Goal: Information Seeking & Learning: Compare options

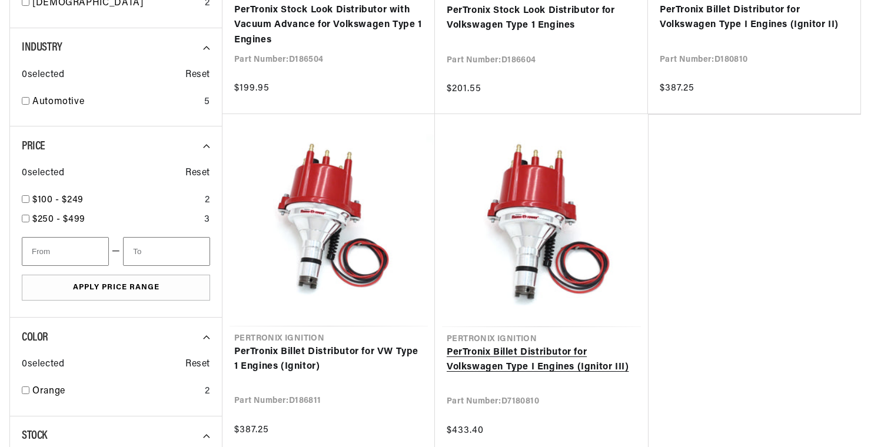
scroll to position [471, 0]
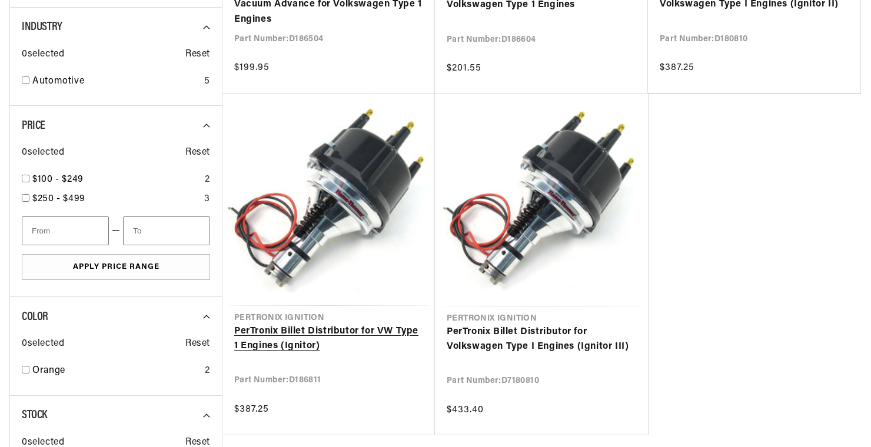
click at [284, 328] on link "PerTronix Billet Distributor for VW Type 1 Engines (Ignitor)" at bounding box center [328, 339] width 189 height 30
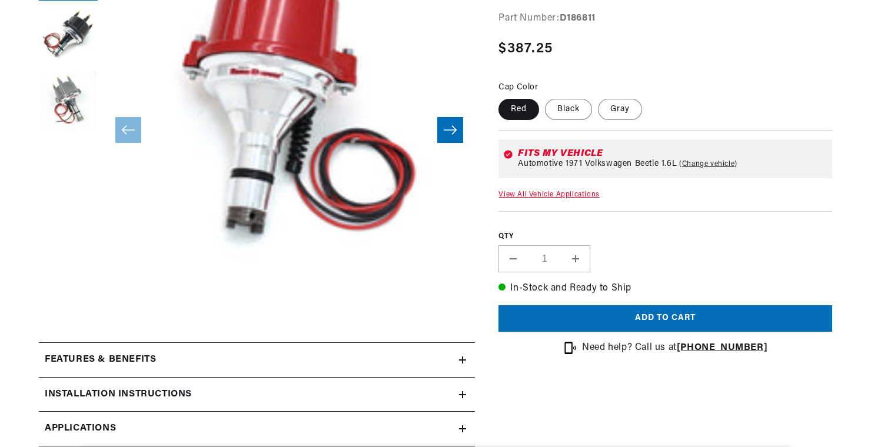
scroll to position [0, 357]
click at [459, 361] on icon at bounding box center [462, 360] width 7 height 7
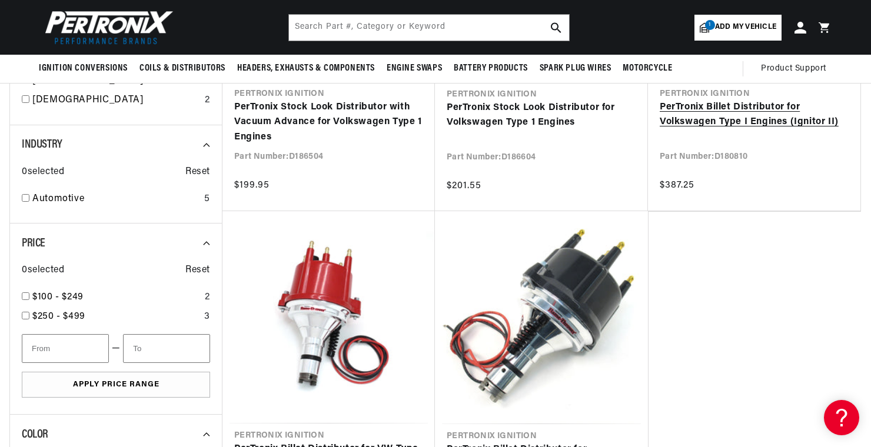
scroll to position [294, 0]
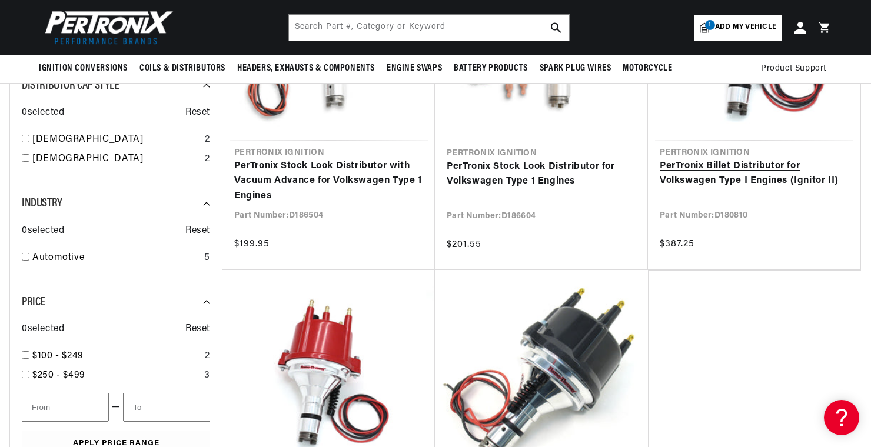
click at [714, 168] on link "PerTronix Billet Distributor for Volkswagen Type I Engines (Ignitor II)" at bounding box center [754, 174] width 189 height 30
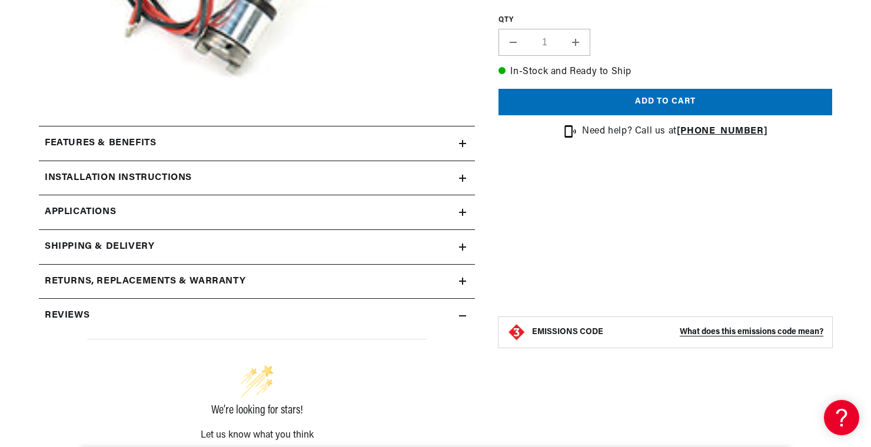
scroll to position [471, 0]
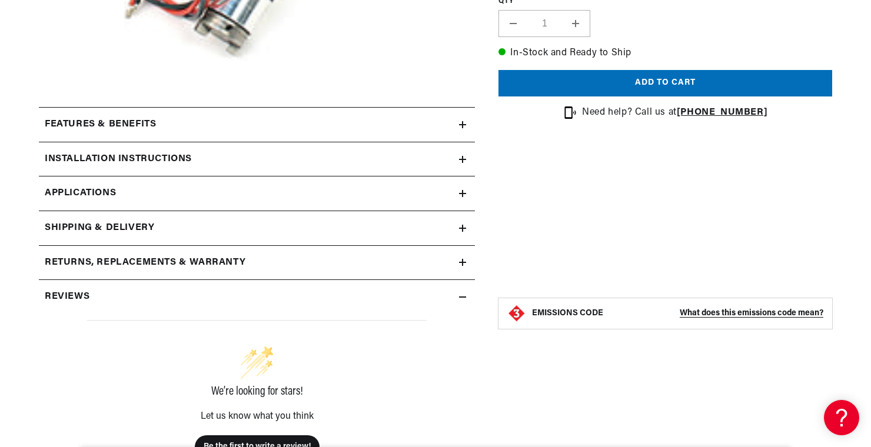
click at [76, 127] on h2 "Features & Benefits" at bounding box center [100, 124] width 111 height 15
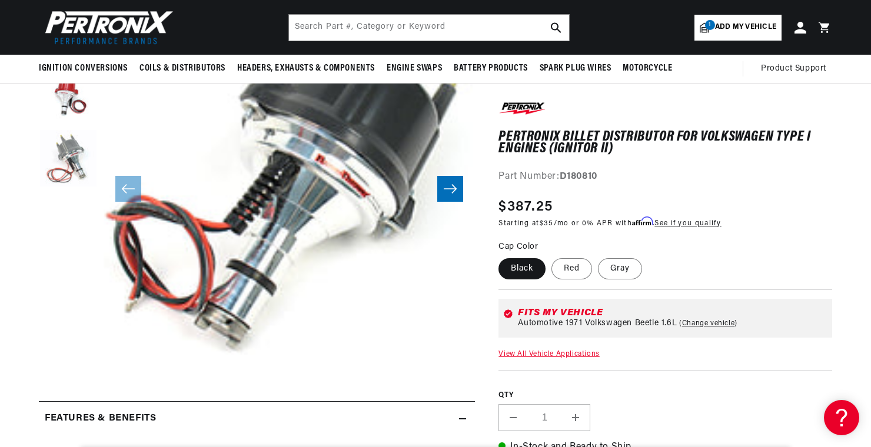
scroll to position [0, 357]
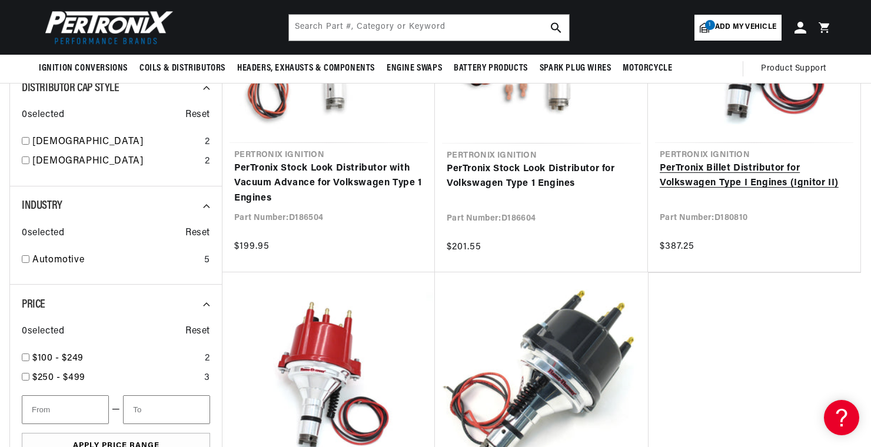
scroll to position [235, 0]
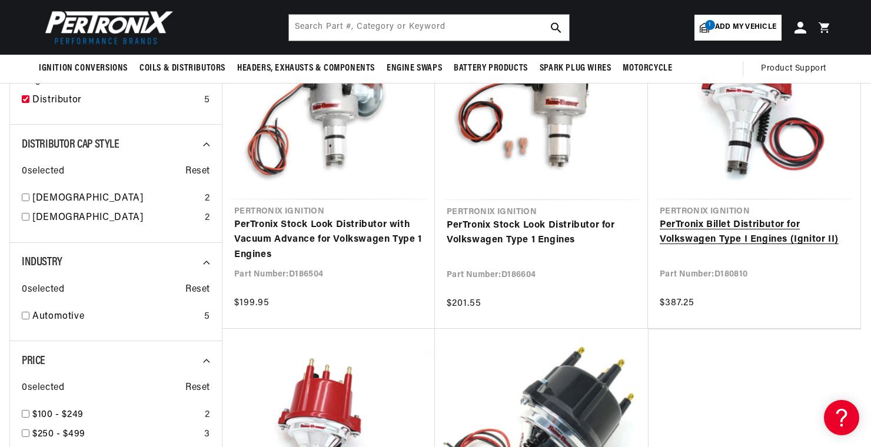
click at [734, 227] on link "PerTronix Billet Distributor for Volkswagen Type I Engines (Ignitor II)" at bounding box center [754, 233] width 189 height 30
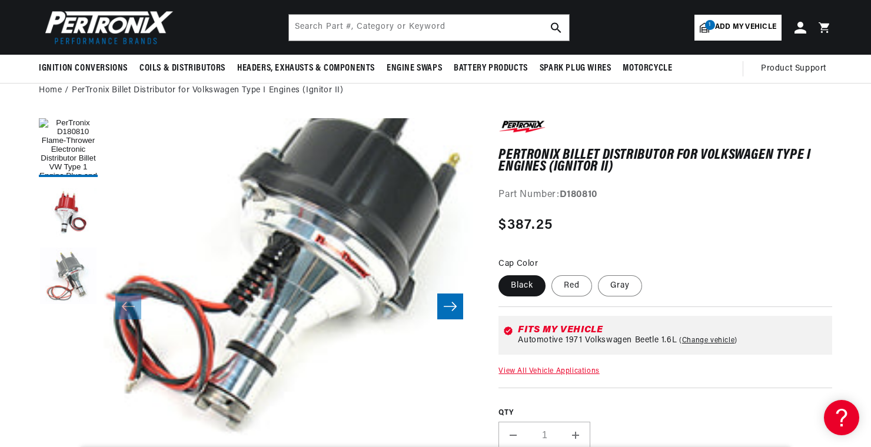
scroll to position [0, 357]
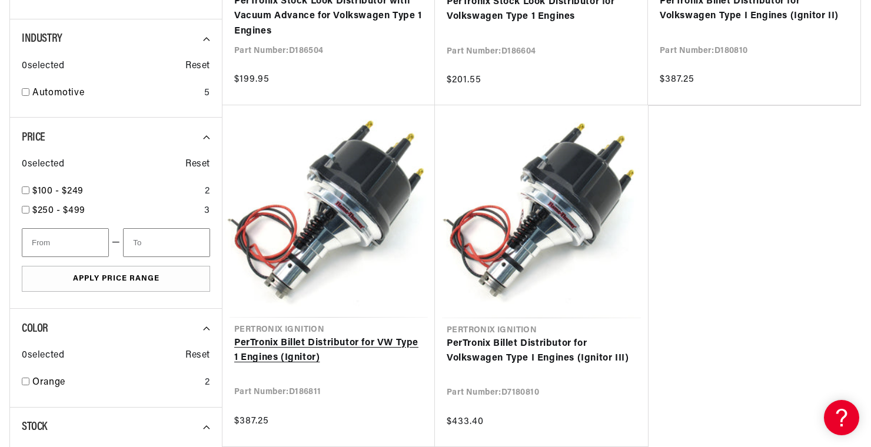
scroll to position [530, 0]
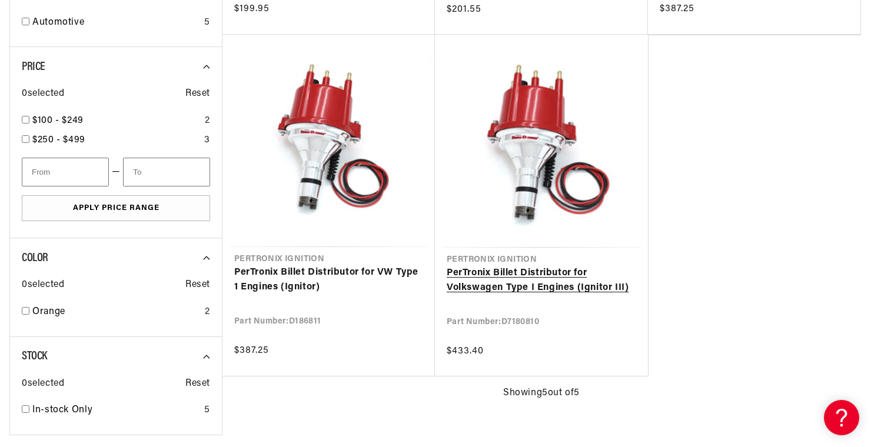
click at [479, 273] on link "PerTronix Billet Distributor for Volkswagen Type I Engines (Ignitor III)" at bounding box center [541, 281] width 189 height 30
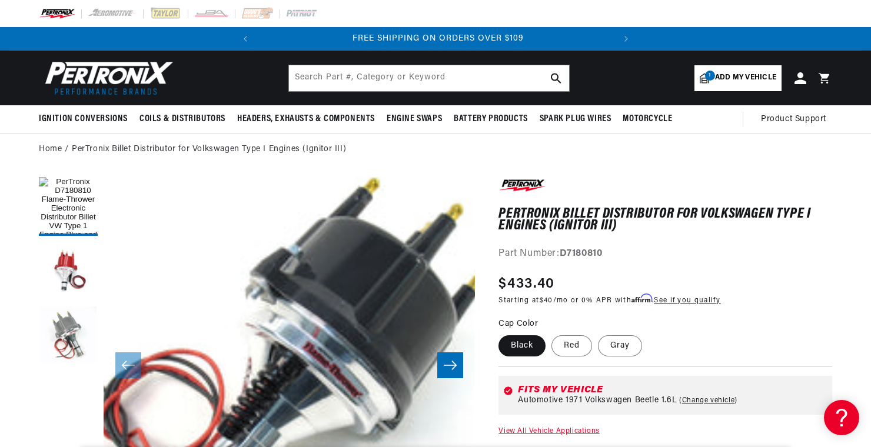
scroll to position [0, 357]
